Goal: Information Seeking & Learning: Learn about a topic

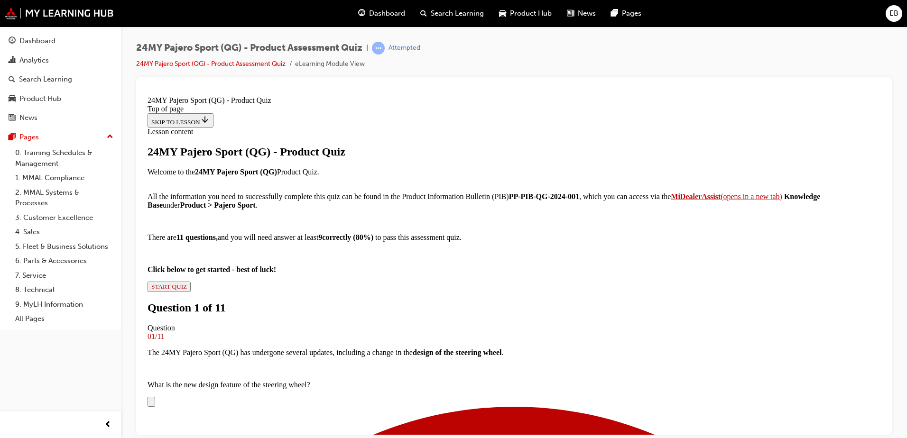
scroll to position [191, 0]
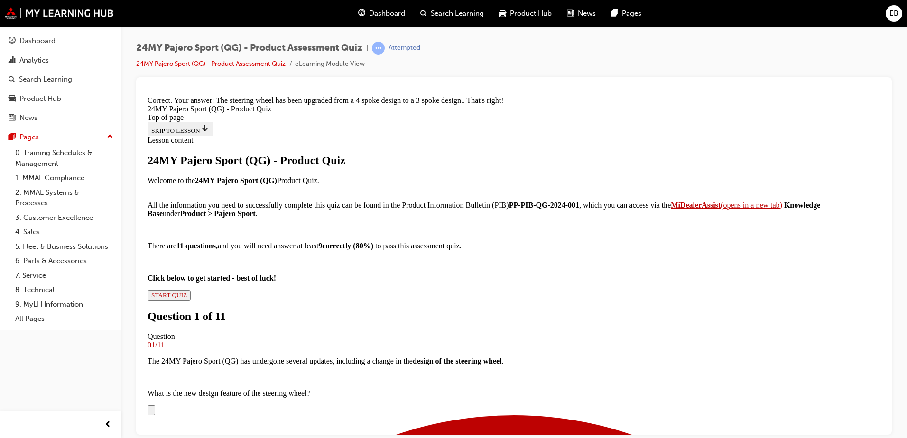
scroll to position [222, 0]
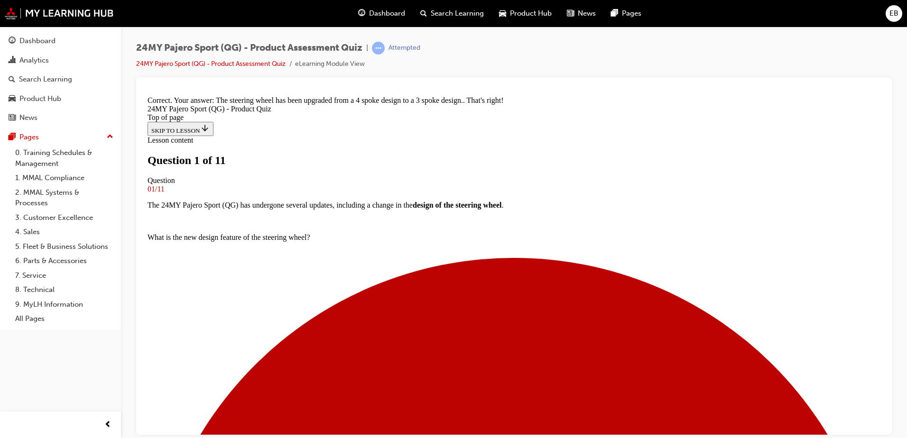
scroll to position [96, 0]
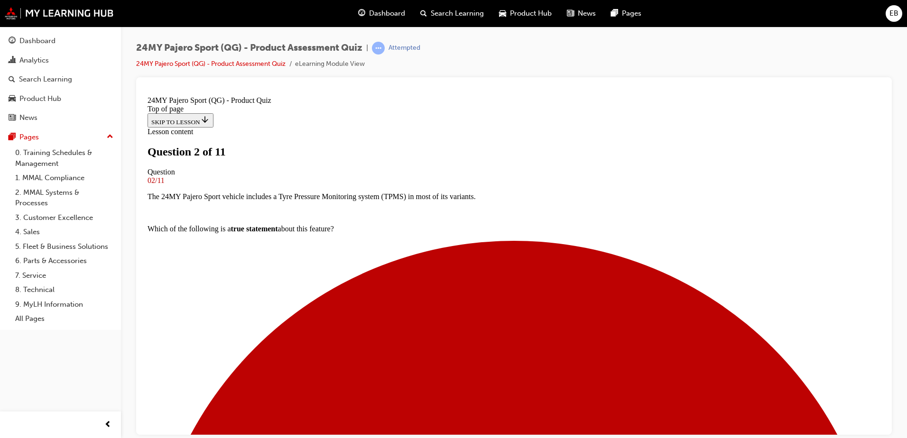
scroll to position [96, 0]
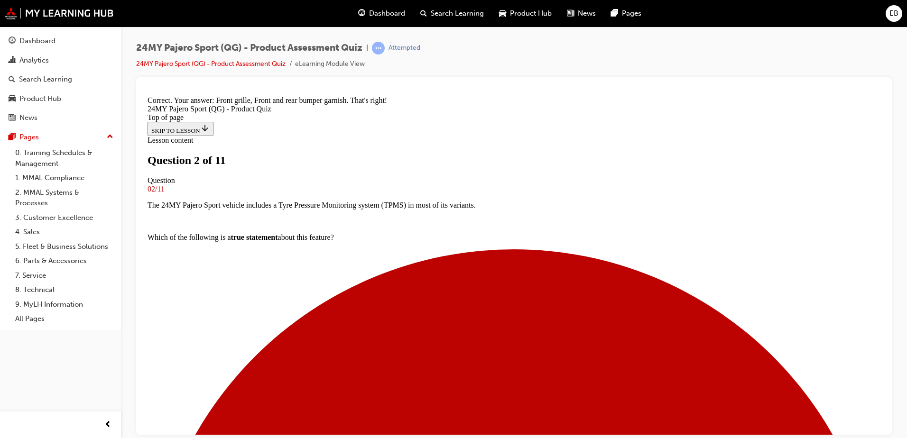
scroll to position [144, 0]
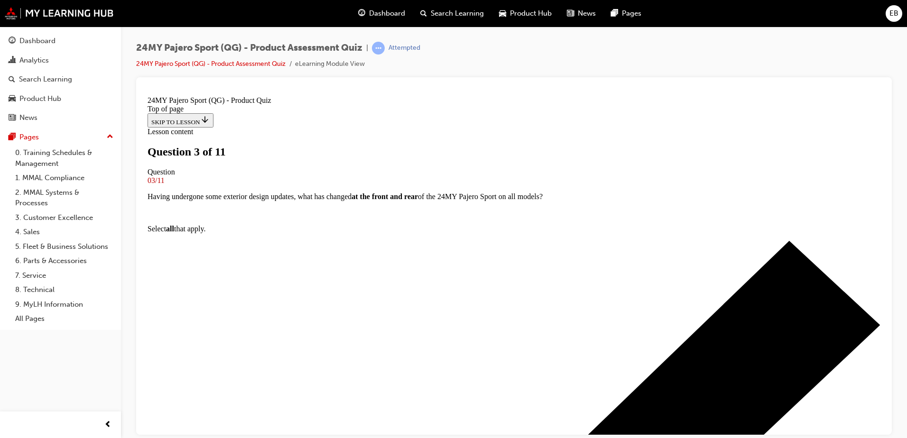
scroll to position [96, 0]
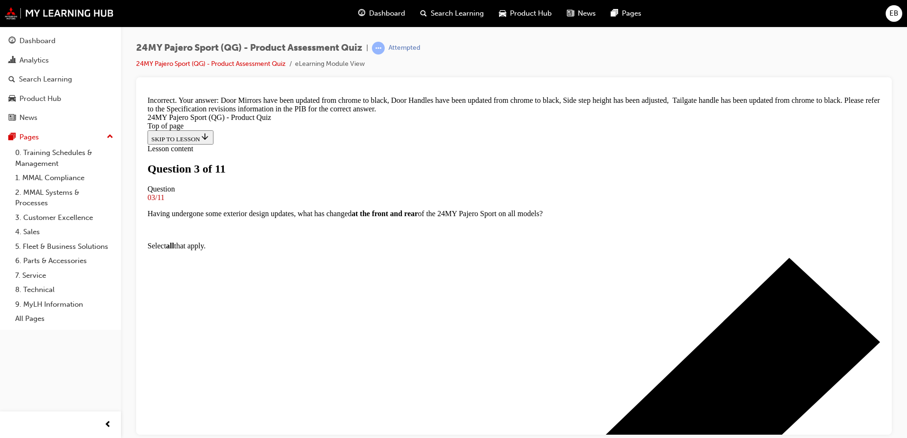
scroll to position [160, 0]
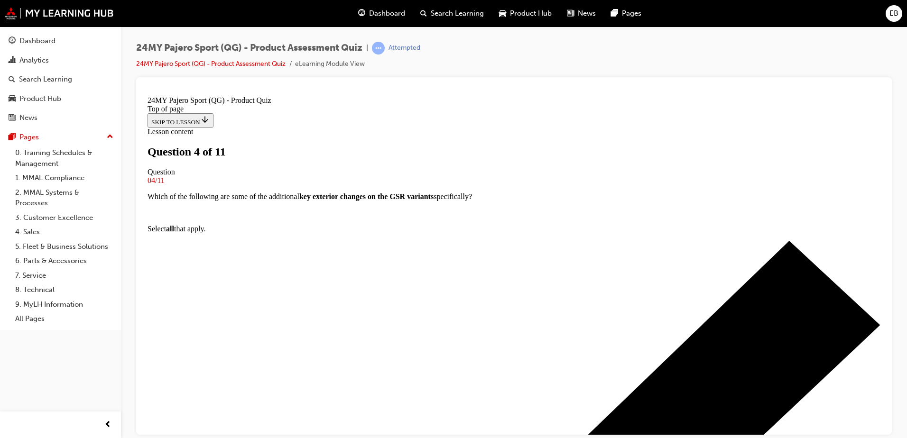
scroll to position [94, 0]
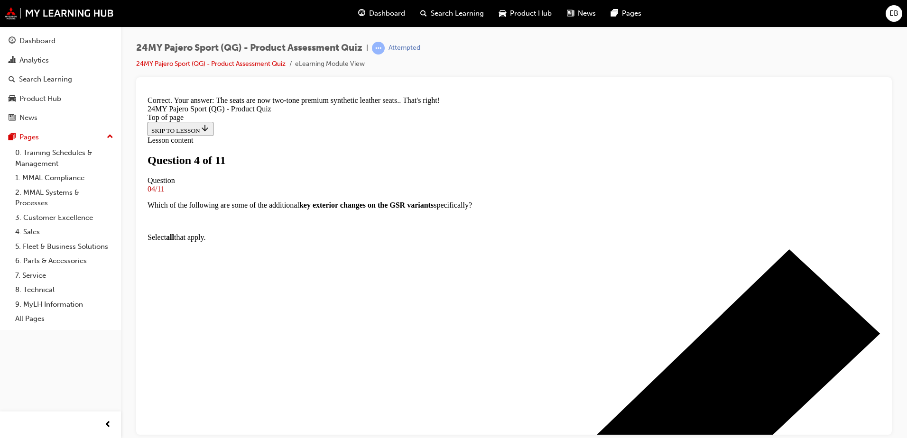
scroll to position [223, 0]
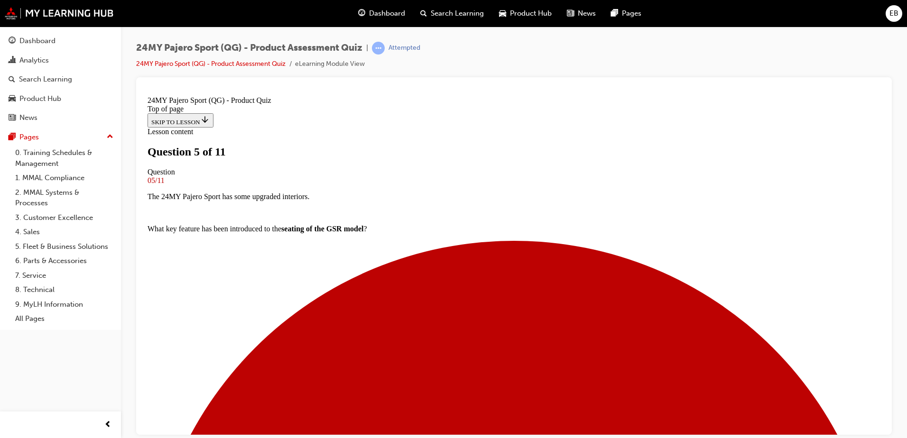
scroll to position [97, 0]
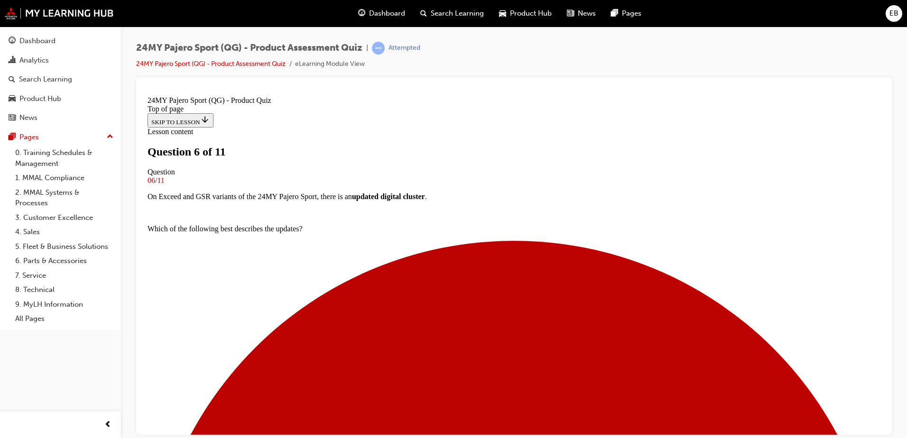
scroll to position [144, 0]
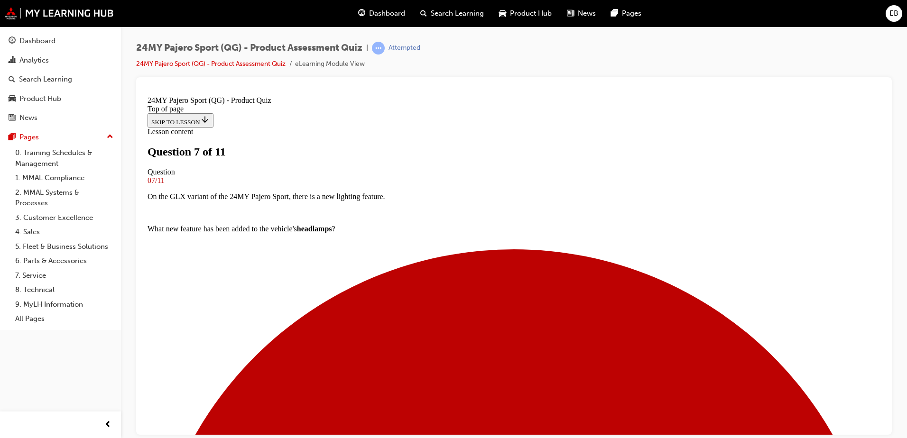
scroll to position [49, 0]
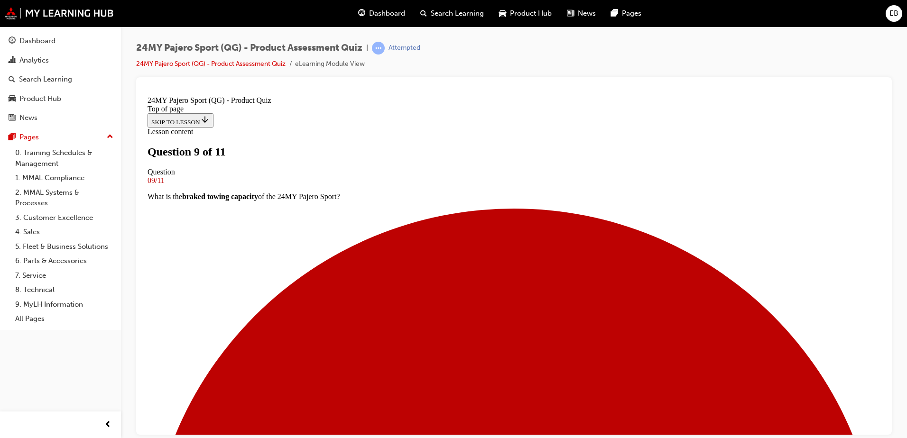
scroll to position [49, 0]
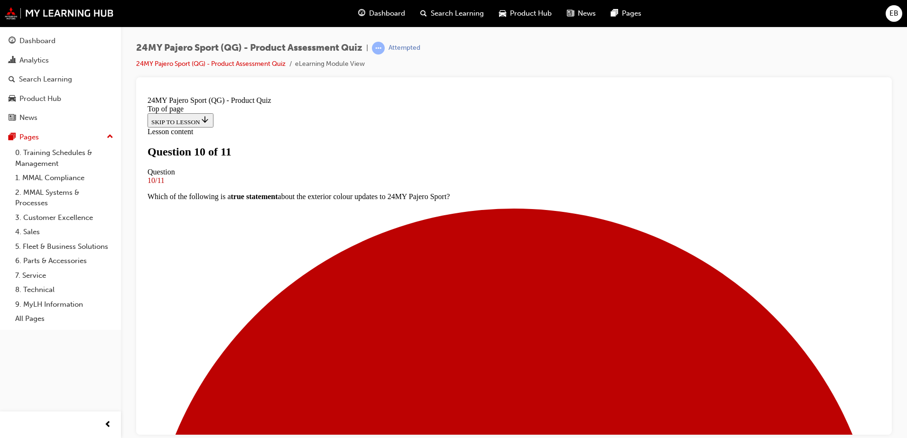
scroll to position [144, 0]
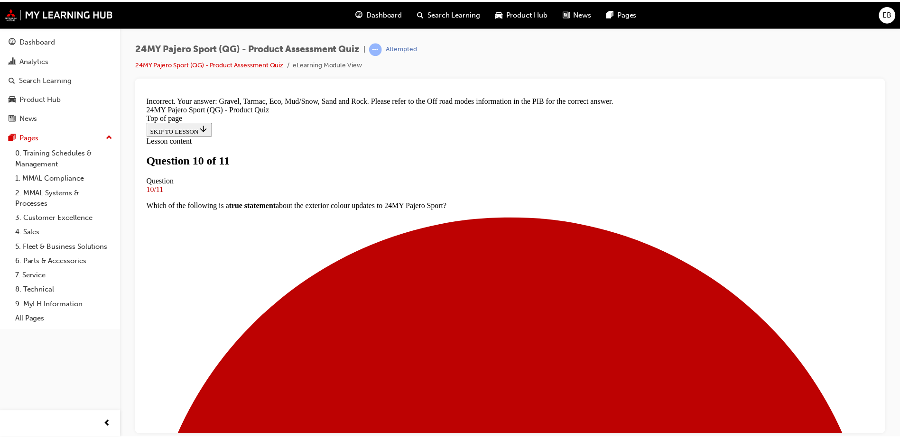
scroll to position [1, 0]
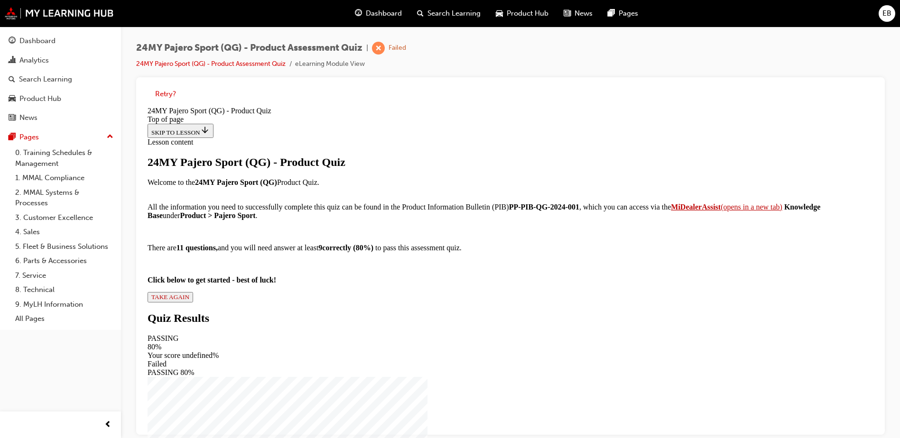
scroll to position [99, 0]
click at [189, 301] on span "TAKE AGAIN" at bounding box center [170, 297] width 38 height 7
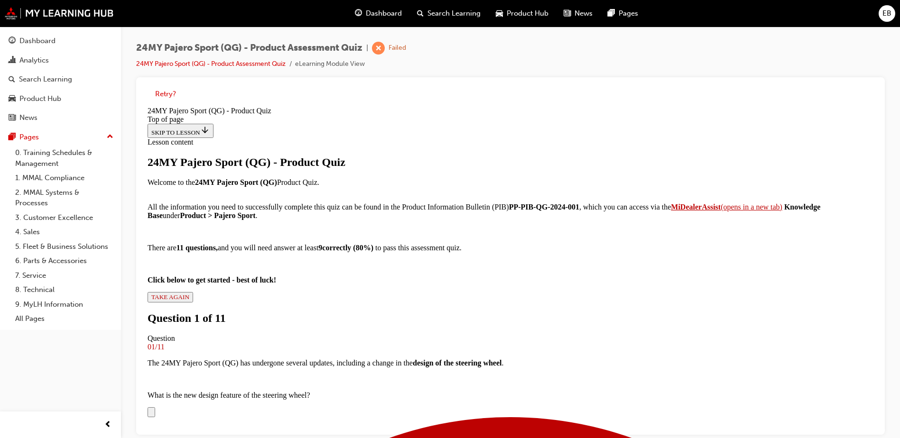
scroll to position [192, 0]
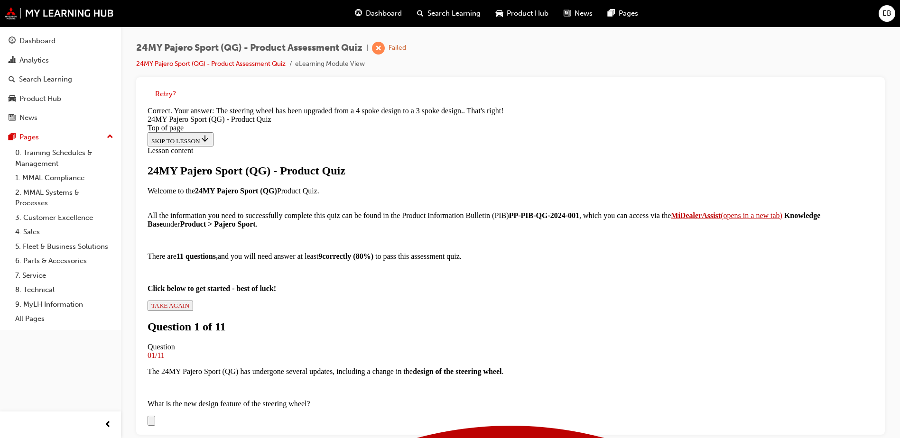
scroll to position [364, 0]
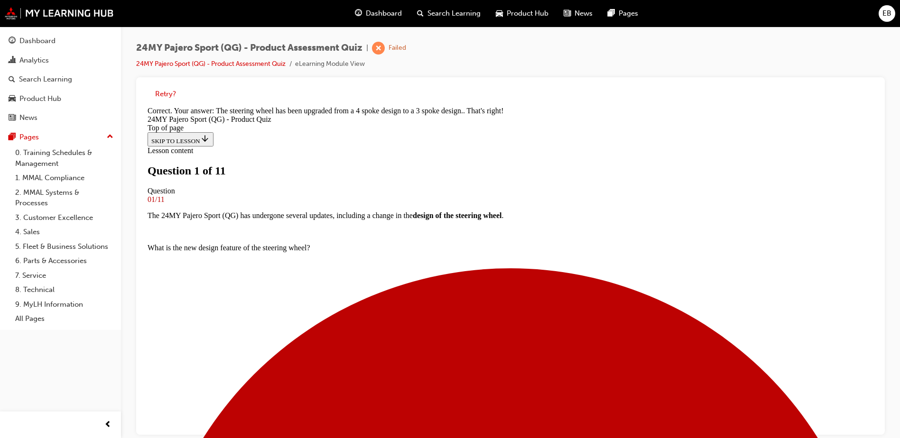
scroll to position [144, 0]
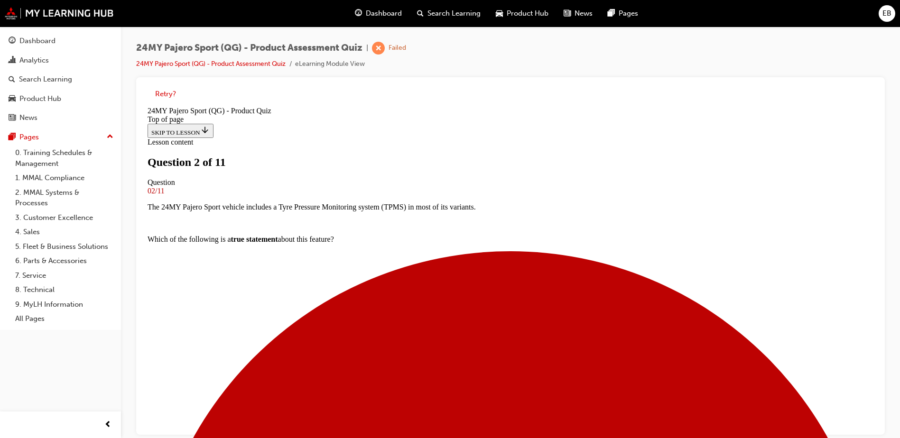
scroll to position [96, 0]
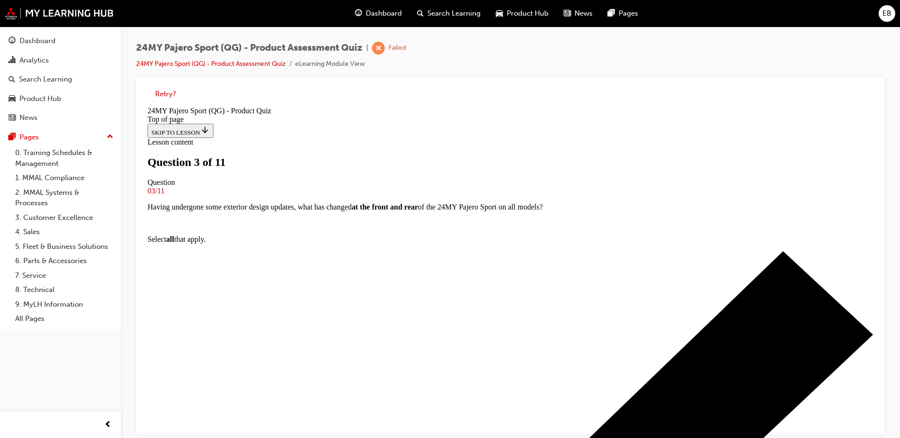
drag, startPoint x: 496, startPoint y: 417, endPoint x: 509, endPoint y: 368, distance: 51.5
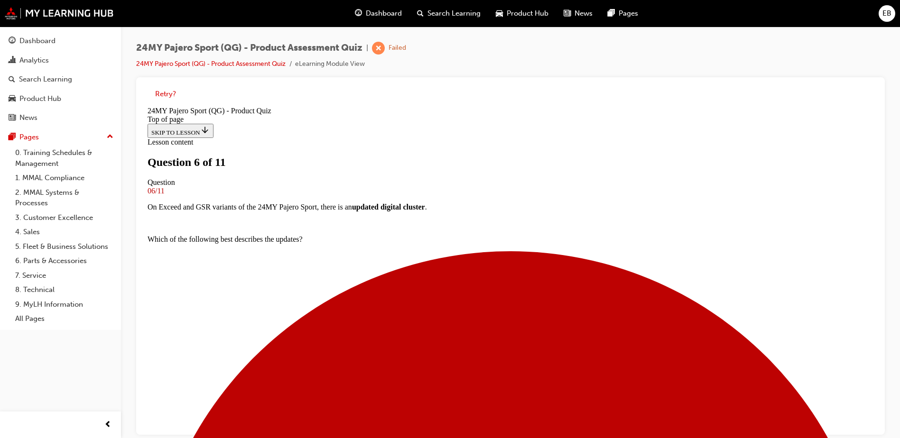
scroll to position [144, 0]
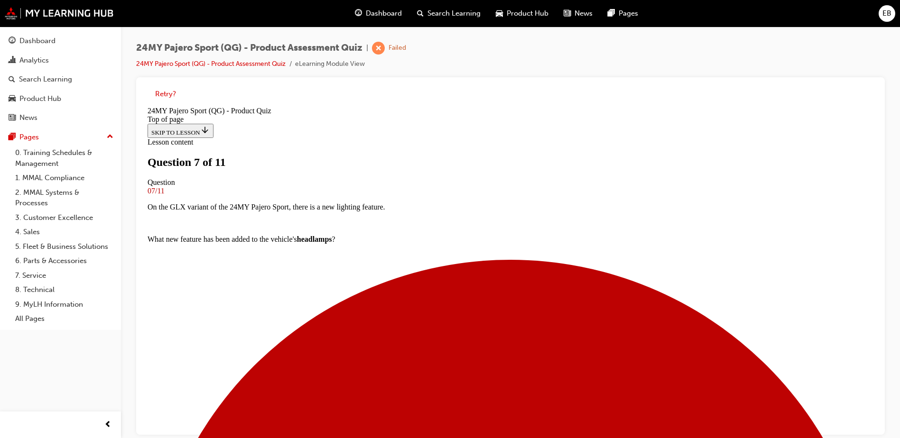
scroll to position [49, 0]
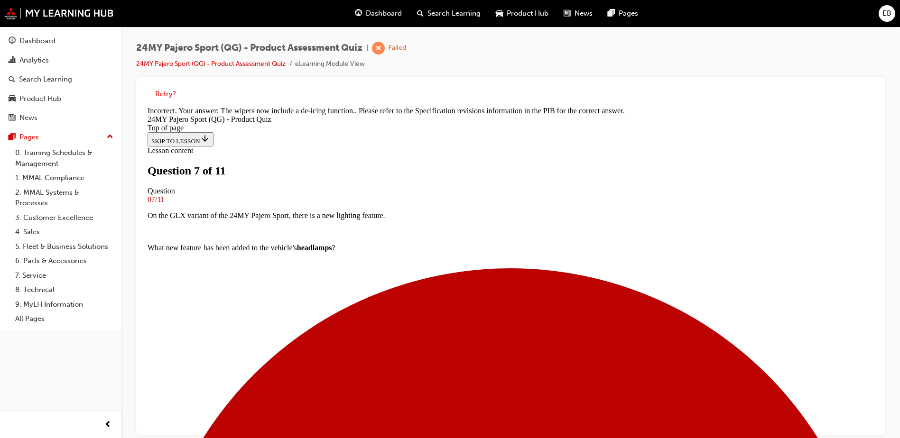
scroll to position [223, 0]
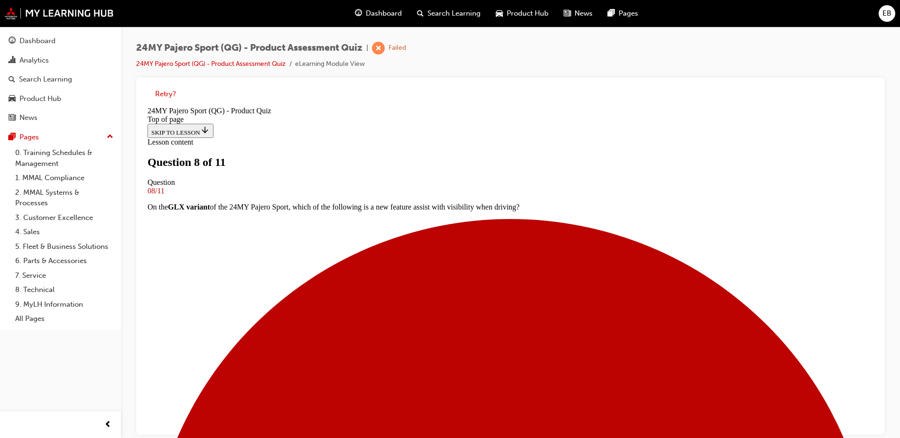
drag, startPoint x: 505, startPoint y: 422, endPoint x: 505, endPoint y: 416, distance: 5.7
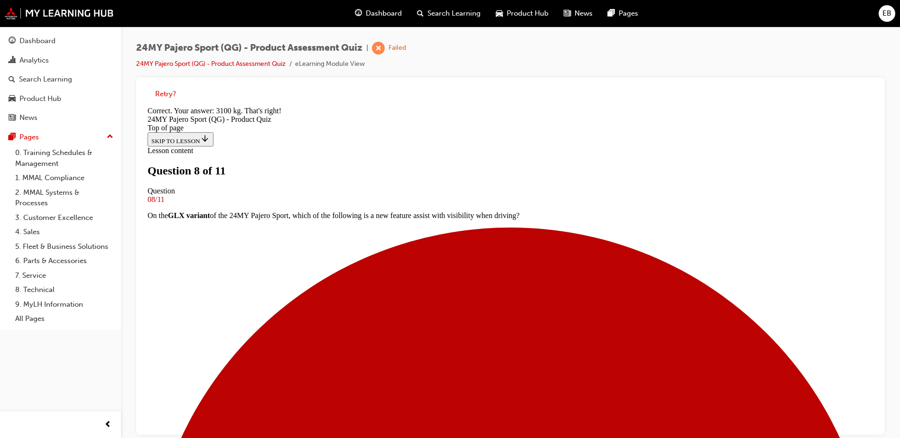
scroll to position [191, 0]
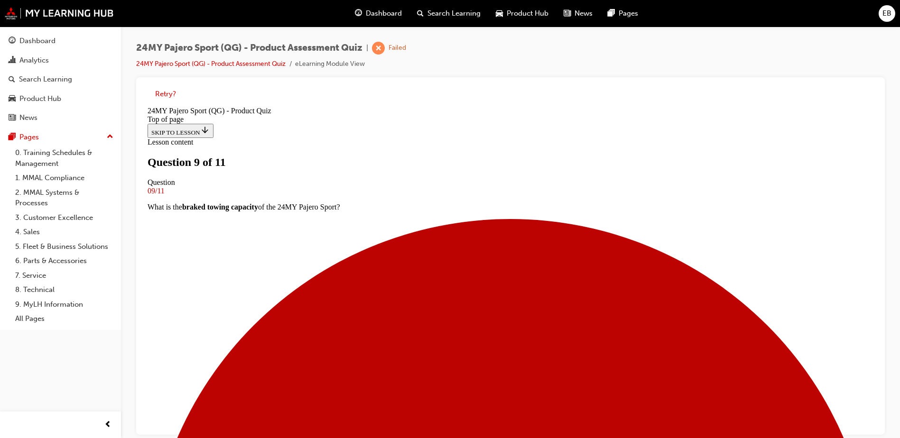
scroll to position [49, 0]
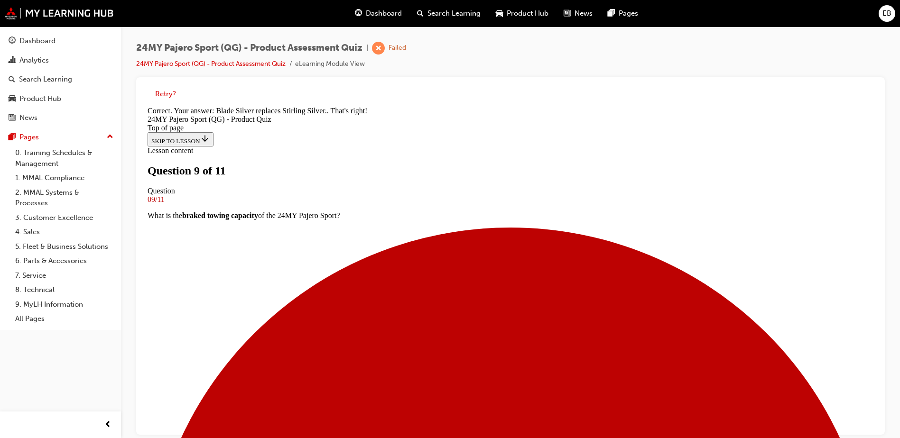
scroll to position [207, 0]
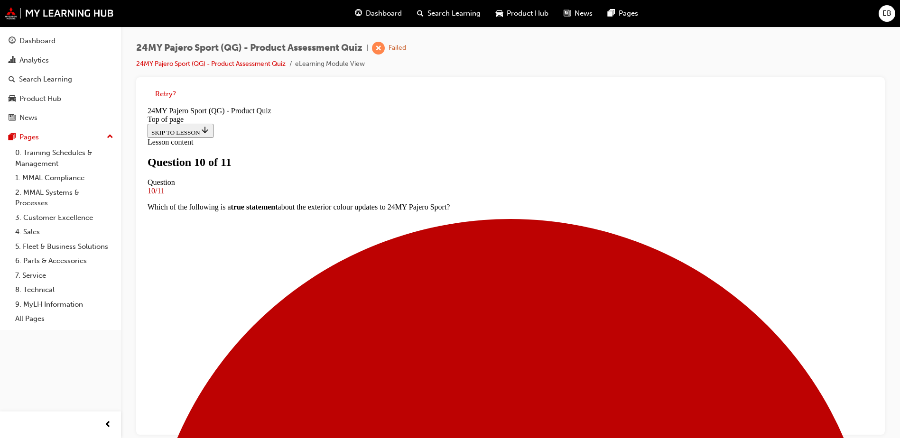
scroll to position [144, 0]
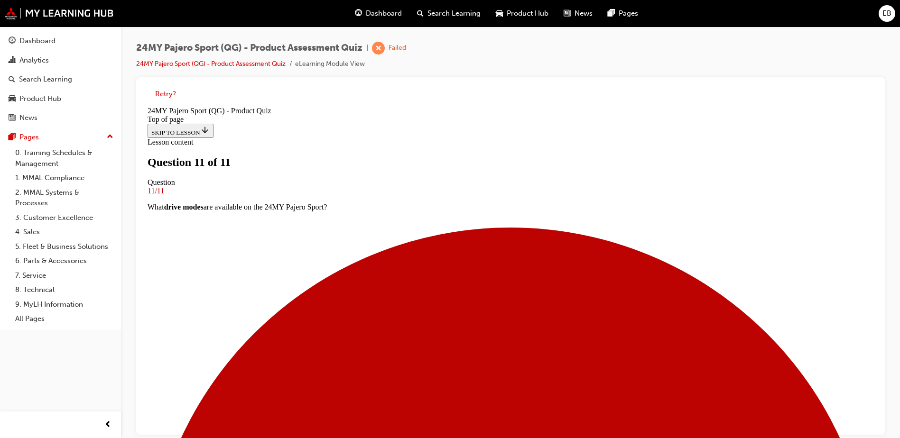
scroll to position [153, 0]
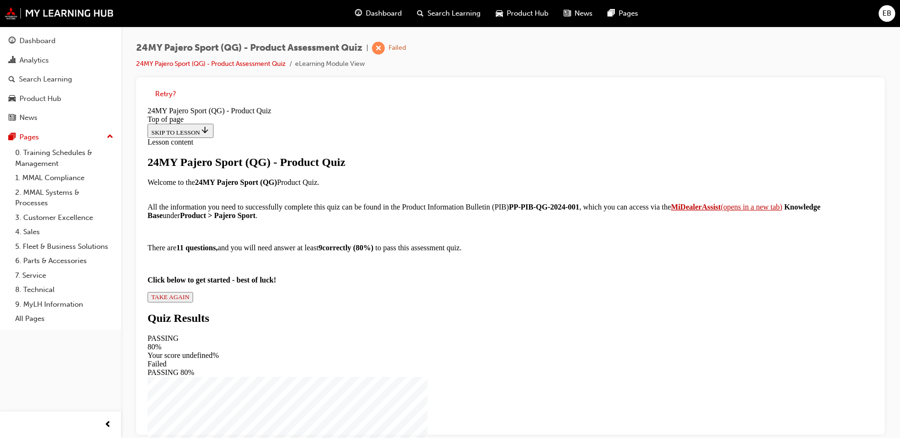
scroll to position [99, 0]
click at [189, 301] on span "TAKE AGAIN" at bounding box center [170, 297] width 38 height 7
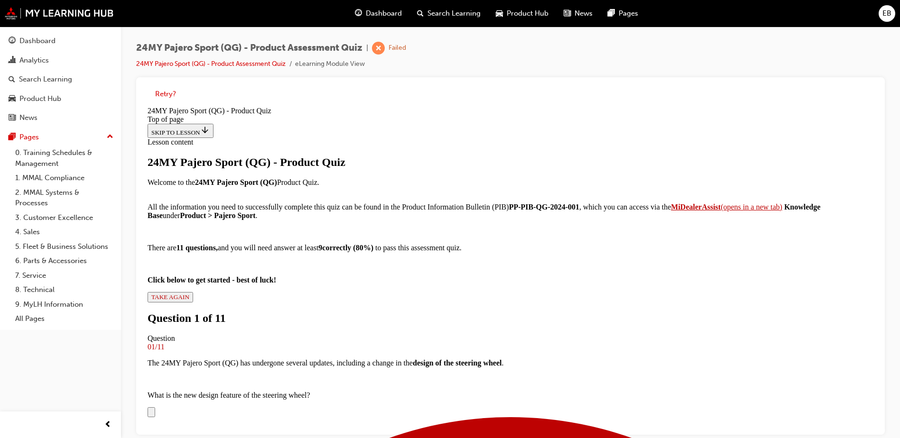
scroll to position [241, 0]
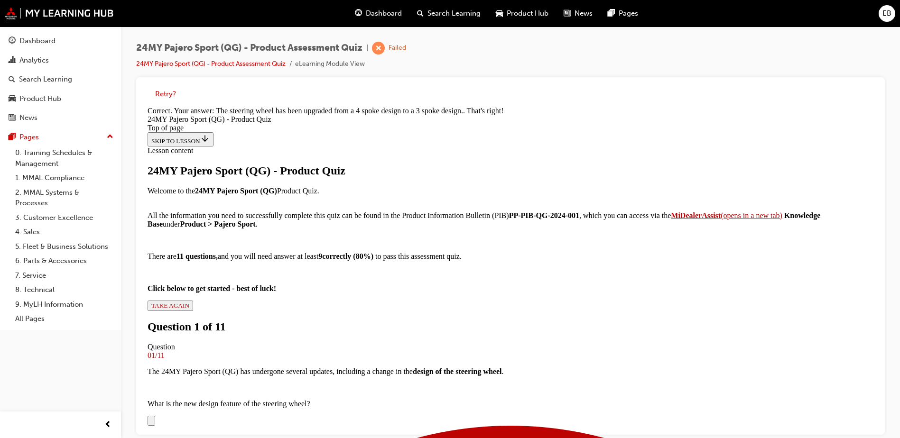
drag, startPoint x: 497, startPoint y: 404, endPoint x: 497, endPoint y: 396, distance: 8.1
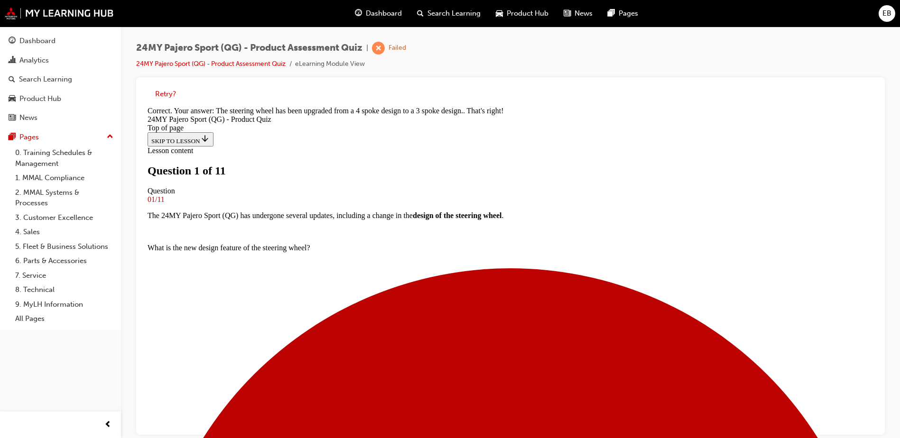
scroll to position [96, 0]
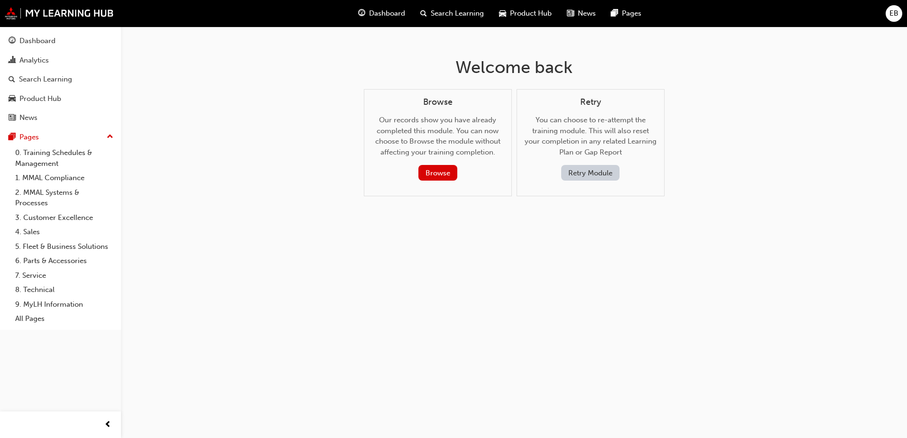
click at [566, 168] on button "Retry Module" at bounding box center [590, 173] width 58 height 16
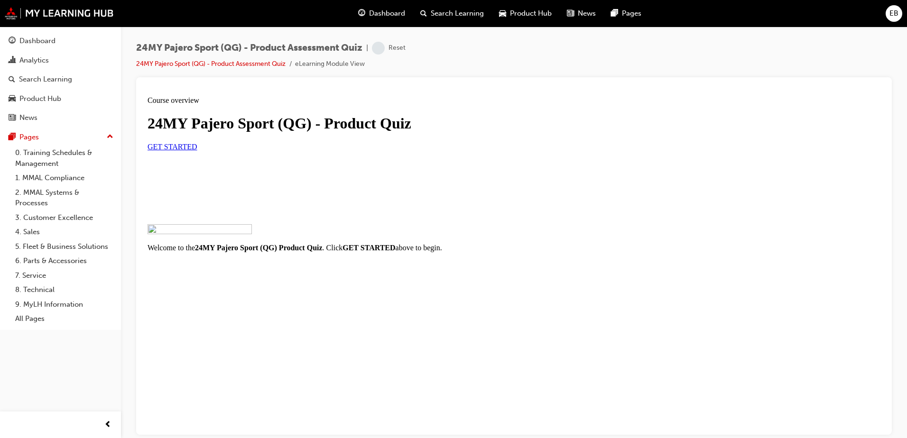
click at [239, 151] on div "GET STARTED" at bounding box center [513, 146] width 733 height 9
click at [243, 151] on div "GET STARTED" at bounding box center [513, 146] width 733 height 9
click at [197, 150] on link "GET STARTED" at bounding box center [172, 146] width 50 height 8
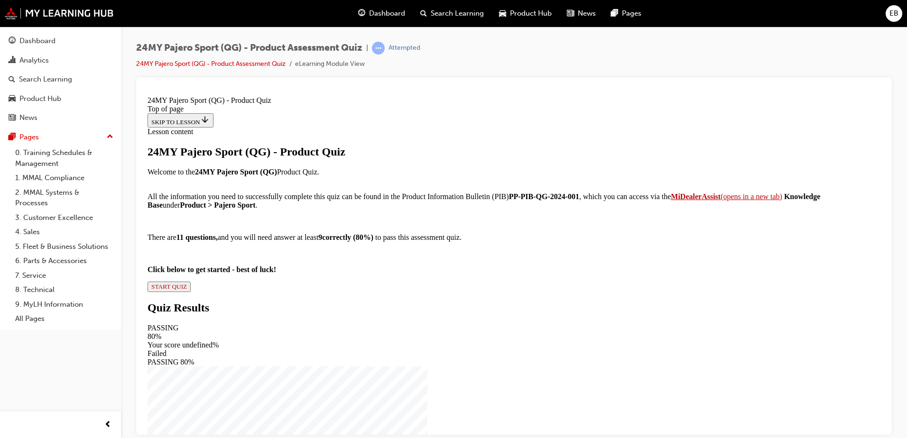
click at [187, 290] on span "START QUIZ" at bounding box center [169, 286] width 36 height 7
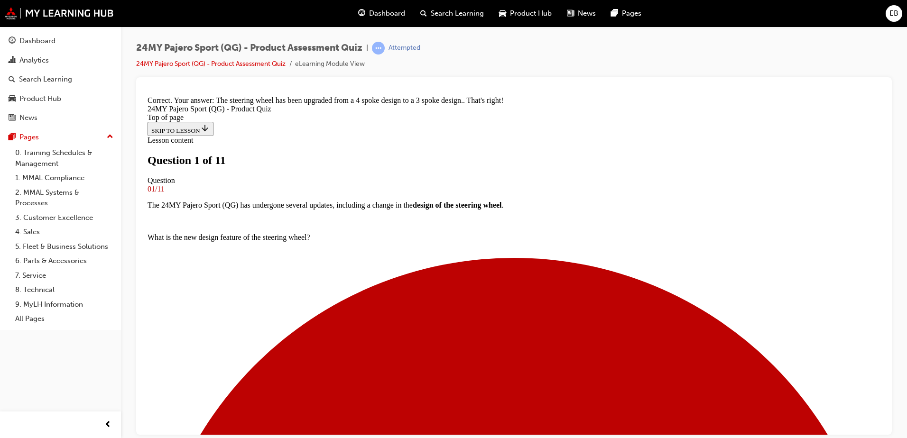
scroll to position [144, 0]
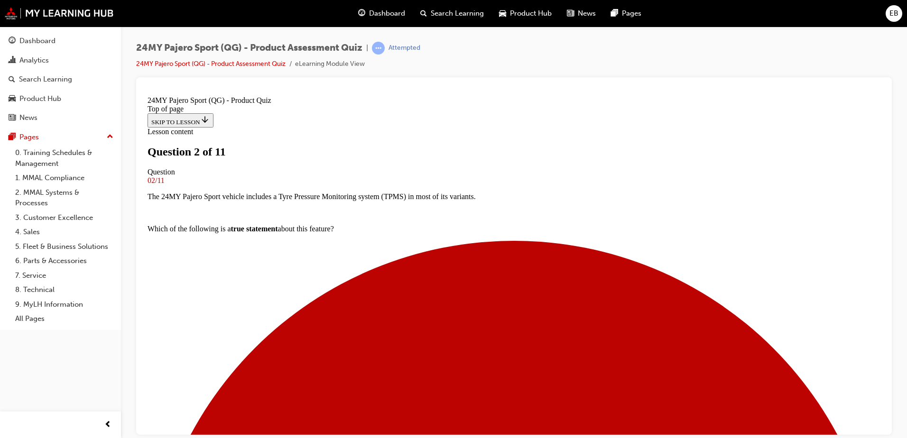
scroll to position [96, 0]
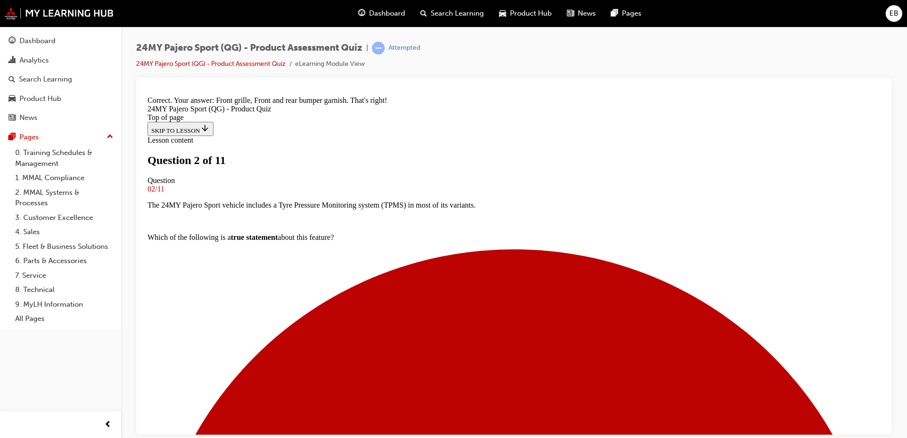
scroll to position [239, 0]
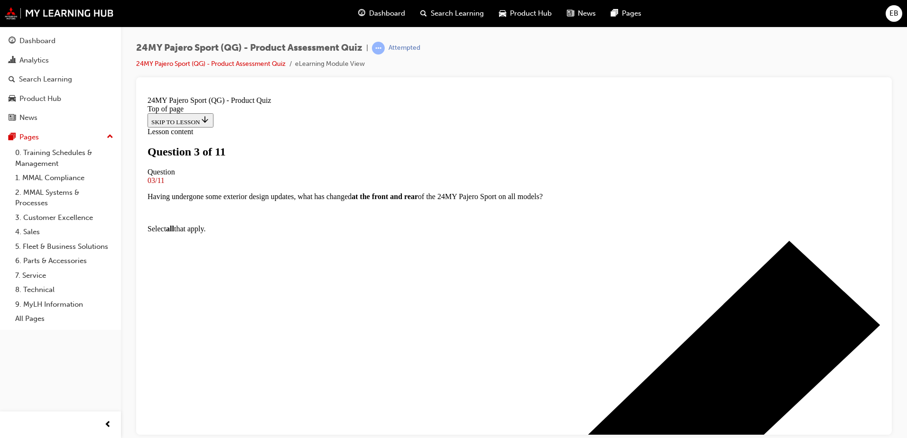
scroll to position [49, 0]
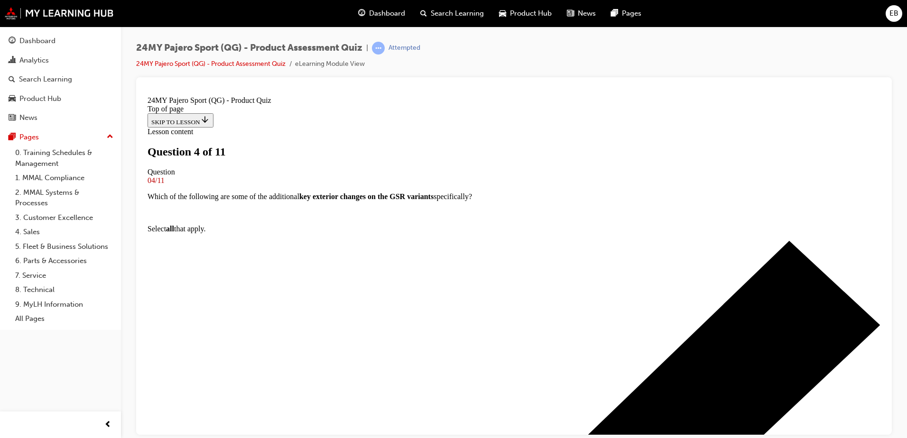
scroll to position [96, 0]
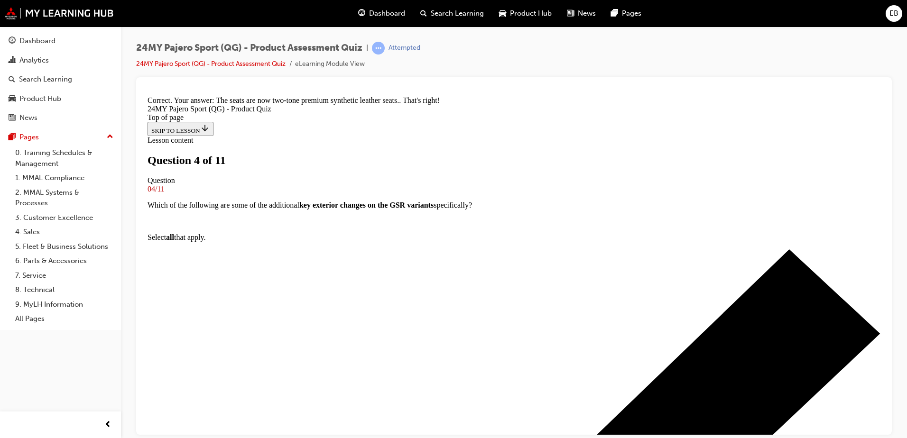
scroll to position [223, 0]
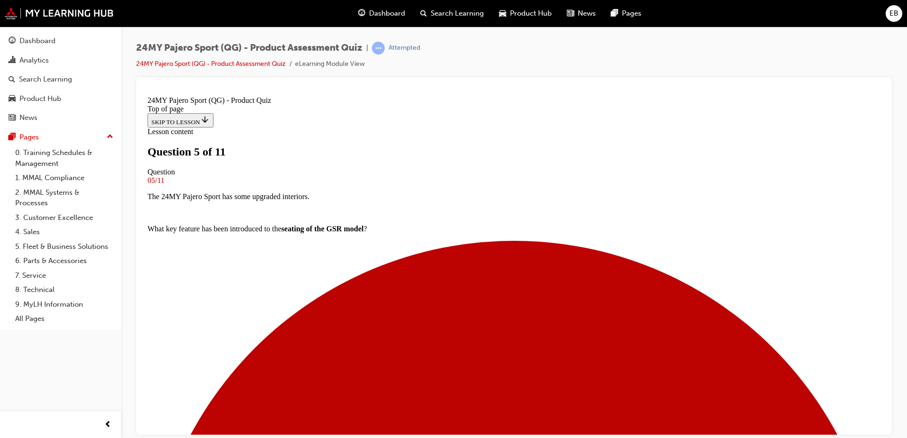
scroll to position [96, 0]
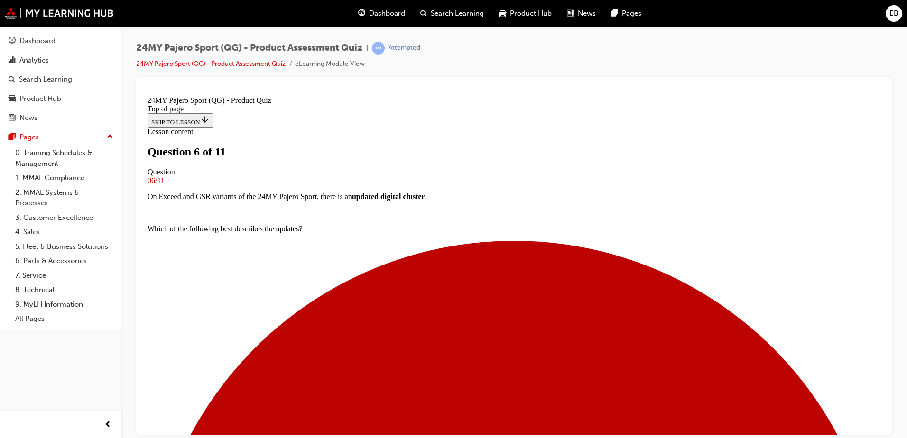
scroll to position [144, 0]
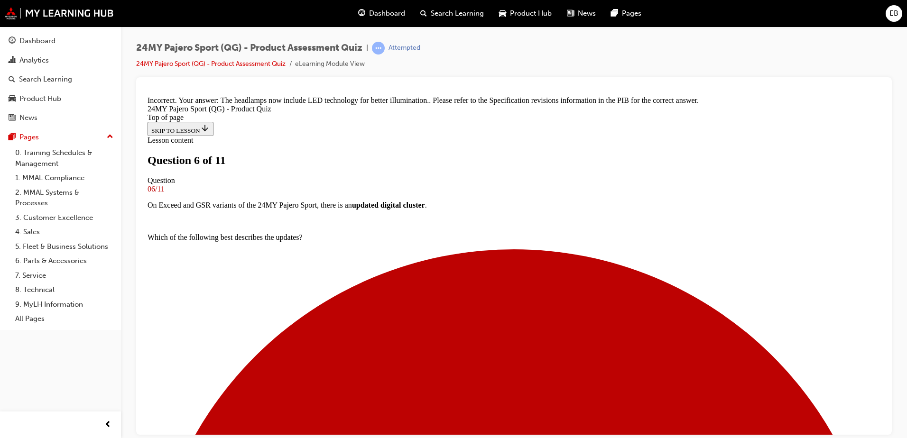
scroll to position [346, 0]
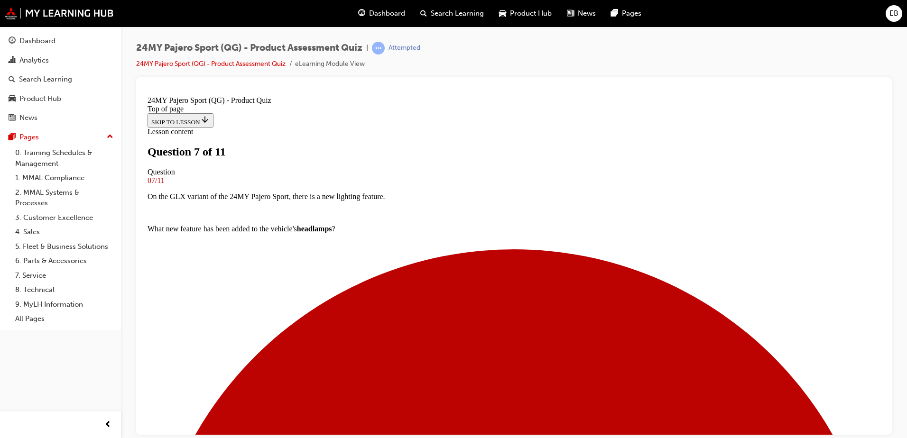
scroll to position [49, 0]
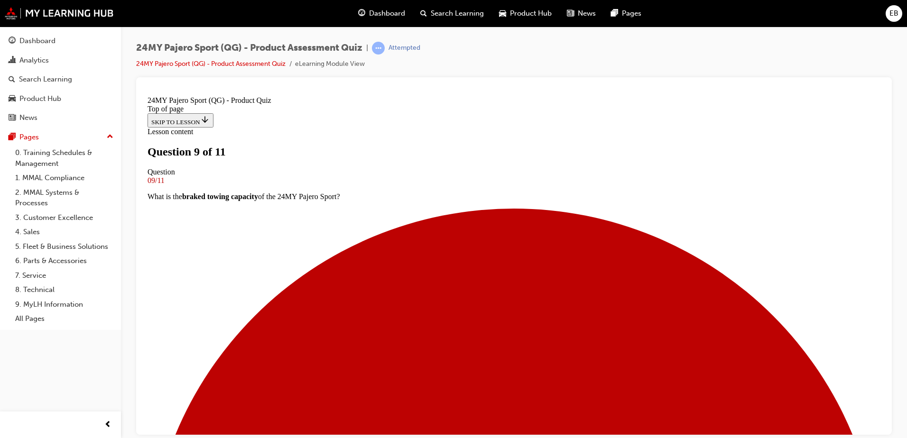
scroll to position [49, 0]
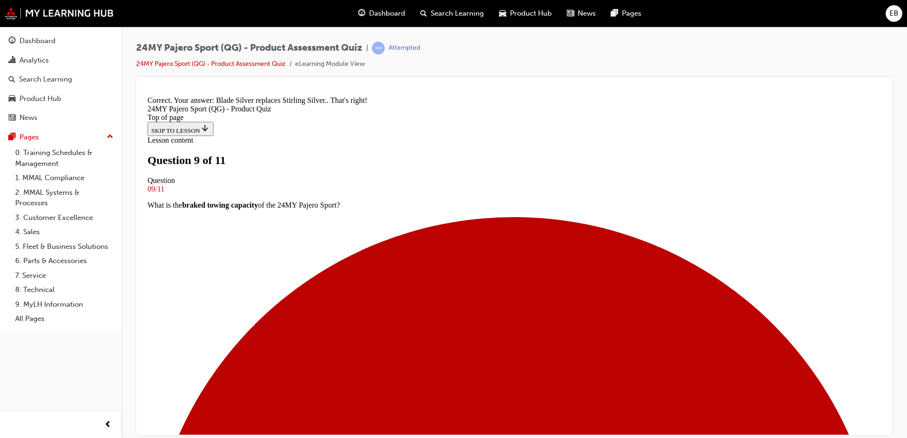
scroll to position [207, 0]
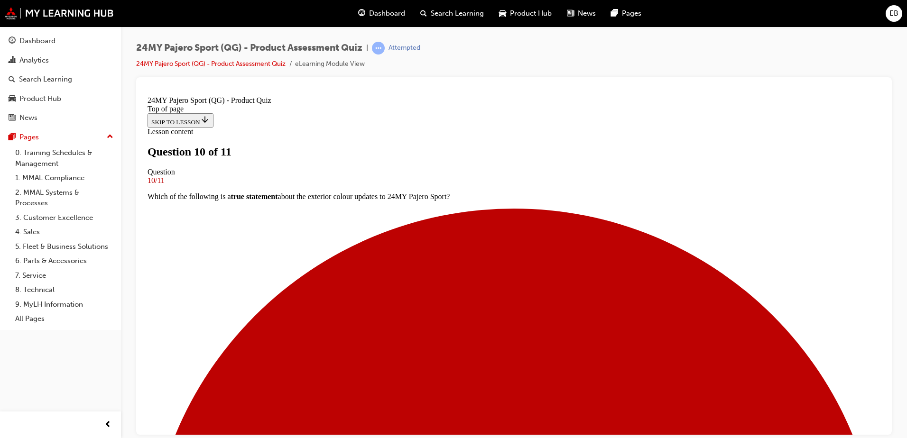
scroll to position [184, 0]
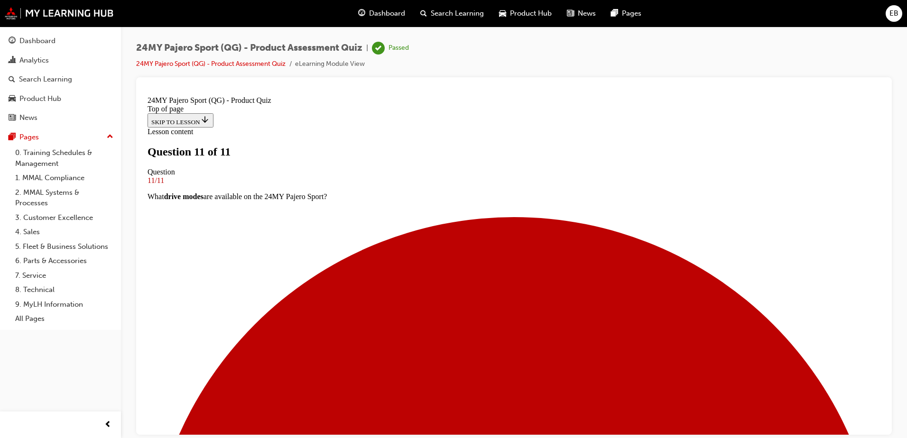
scroll to position [141, 0]
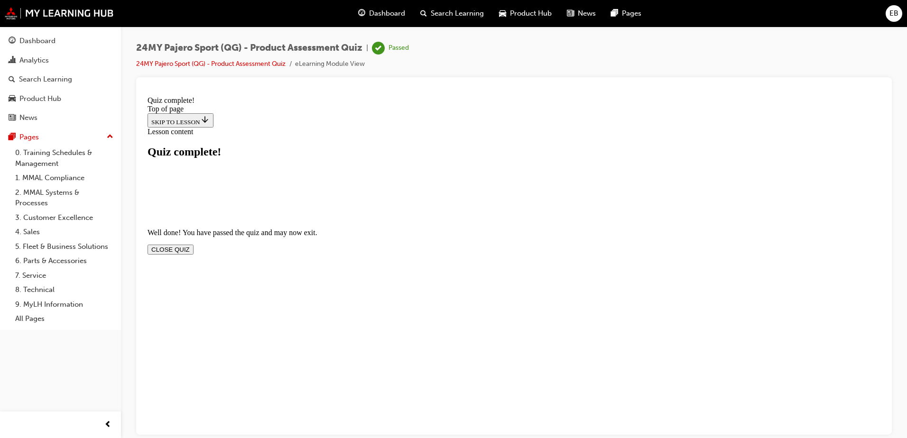
click at [193, 244] on button "CLOSE QUIZ" at bounding box center [170, 249] width 46 height 10
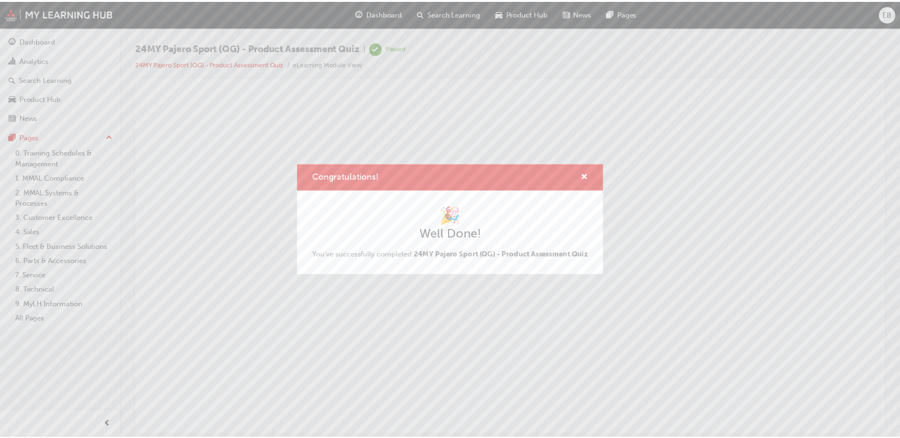
scroll to position [0, 0]
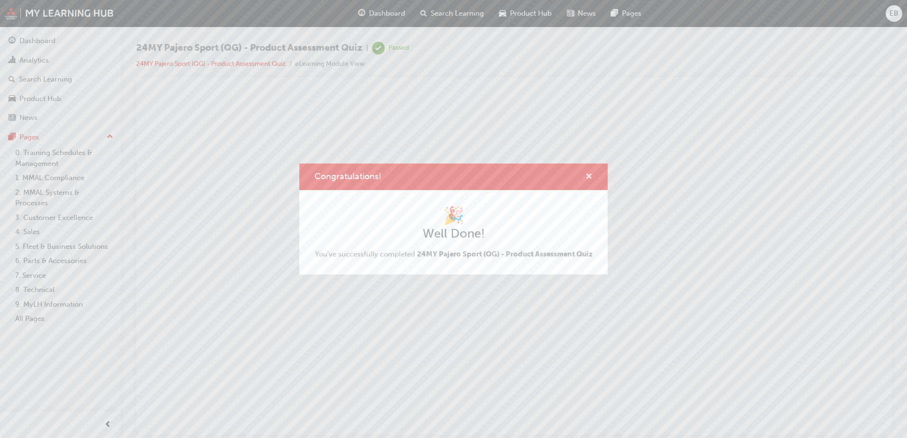
click at [588, 173] on span "cross-icon" at bounding box center [588, 177] width 7 height 9
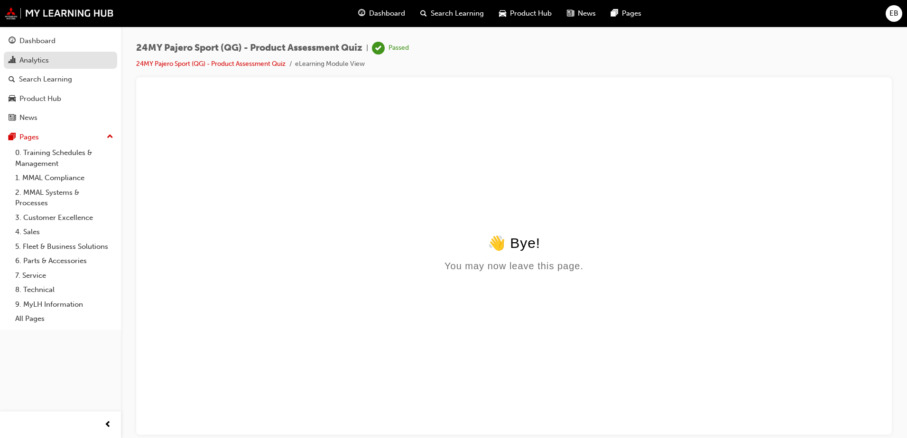
click at [56, 59] on div "Analytics" at bounding box center [61, 61] width 104 height 12
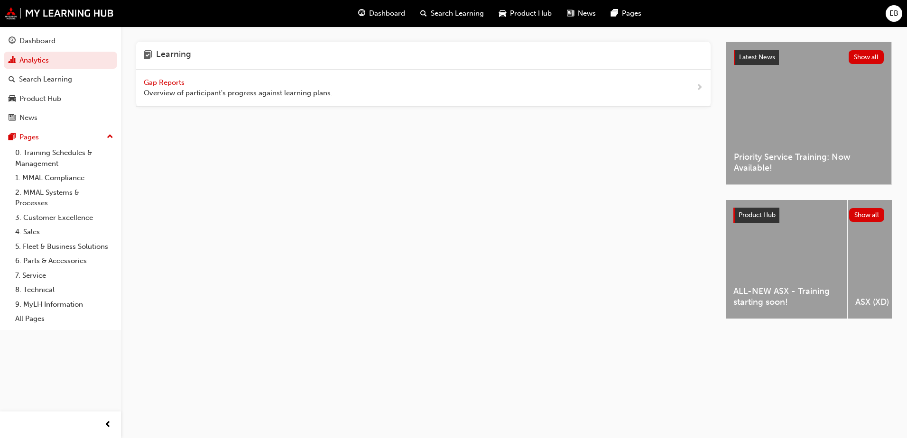
click at [153, 80] on span "Gap Reports" at bounding box center [165, 82] width 43 height 9
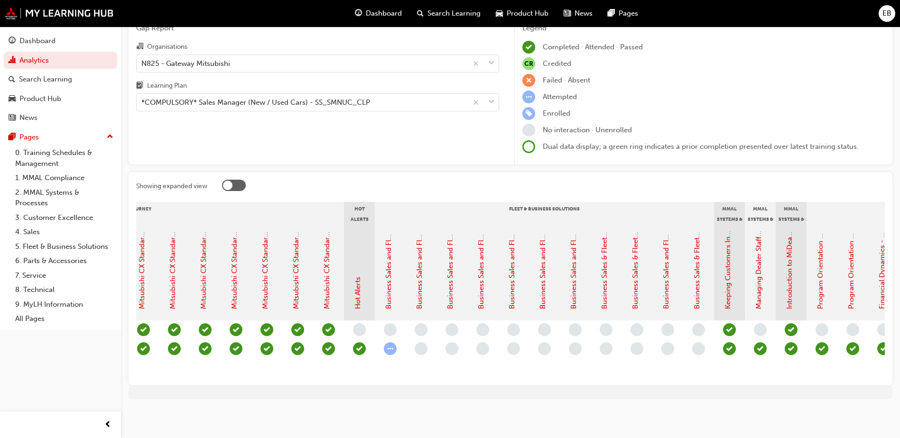
scroll to position [0, 653]
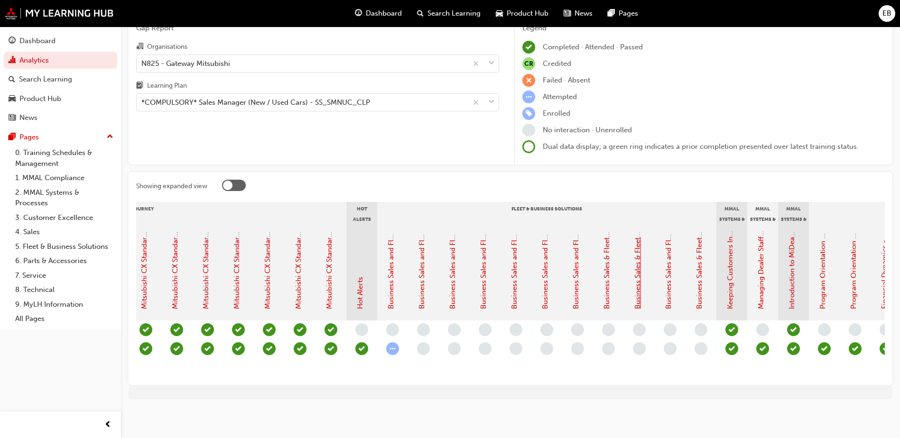
click at [635, 274] on link "Business Sales & Fleet Solutions Module 8: Selling MiDiamond Fleet Leasing" at bounding box center [637, 185] width 9 height 247
